Goal: Task Accomplishment & Management: Complete application form

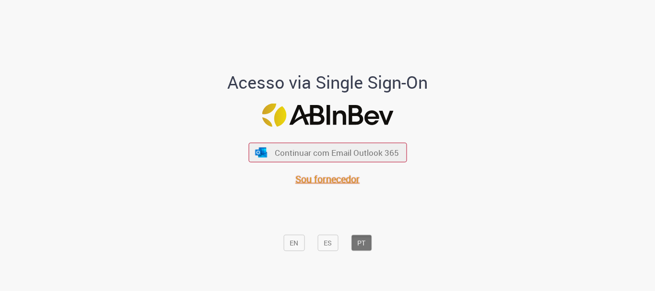
click at [306, 178] on span "Sou fornecedor" at bounding box center [327, 179] width 64 height 13
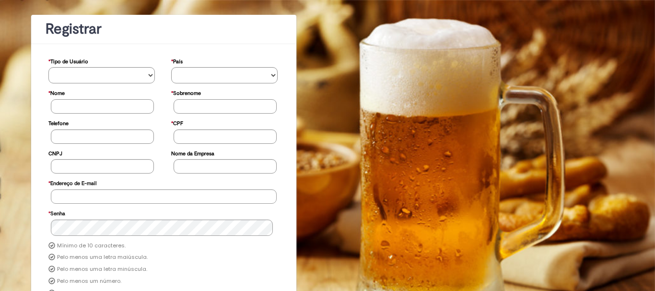
scroll to position [96, 0]
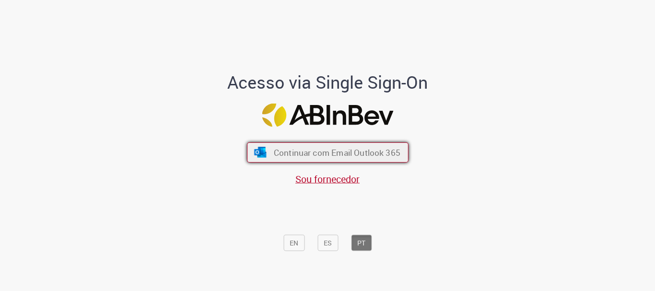
click at [319, 147] on span "Continuar com Email Outlook 365" at bounding box center [336, 152] width 127 height 11
